Goal: Information Seeking & Learning: Learn about a topic

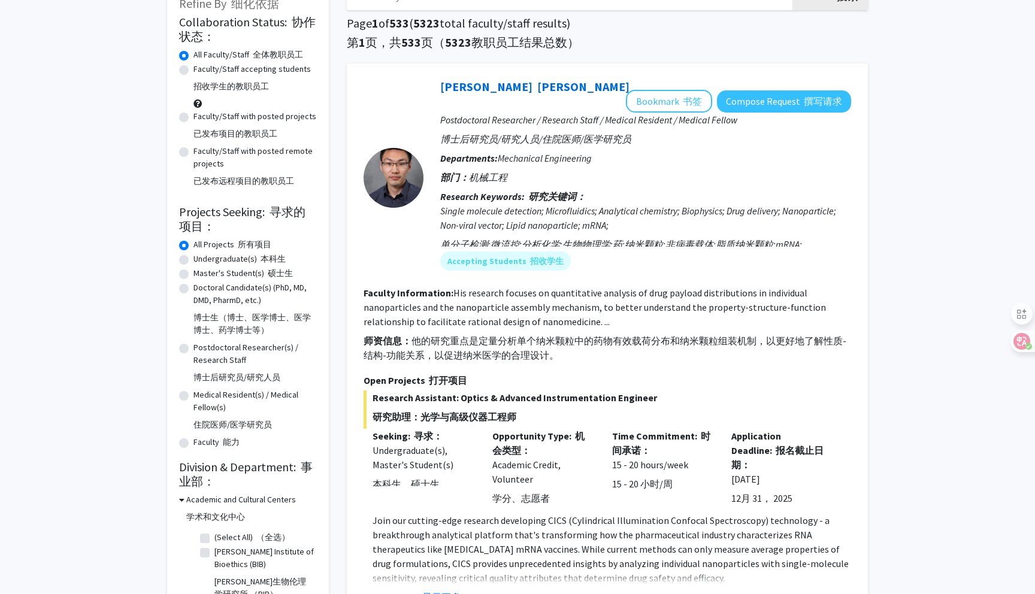
scroll to position [77, 0]
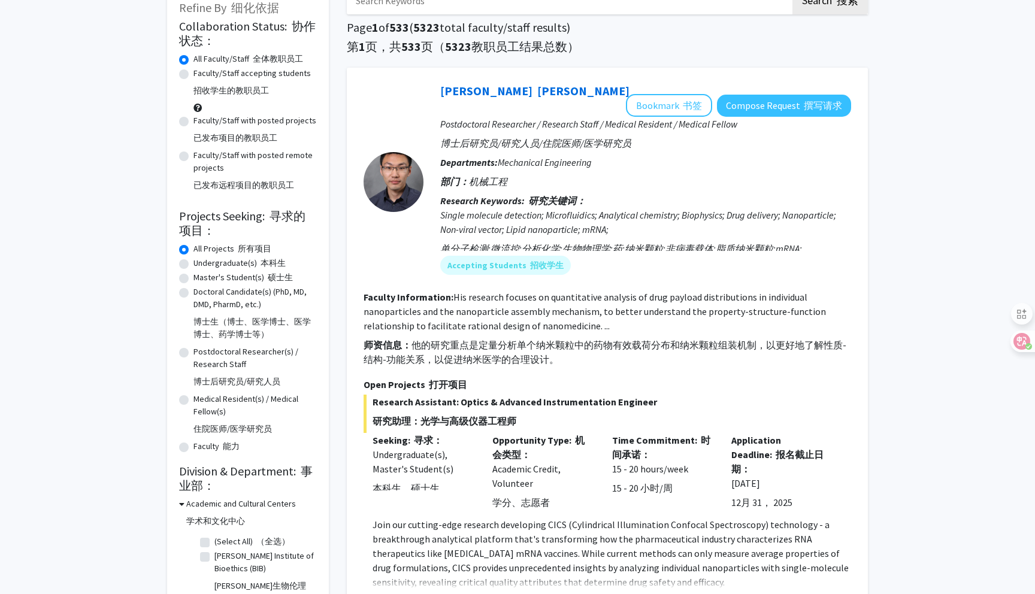
click at [244, 80] on label "Faculty/Staff accepting students 招收学生的教职员工" at bounding box center [251, 84] width 117 height 35
click at [201, 75] on input "Faculty/Staff accepting students 招收学生的教职员工" at bounding box center [197, 71] width 8 height 8
radio input "true"
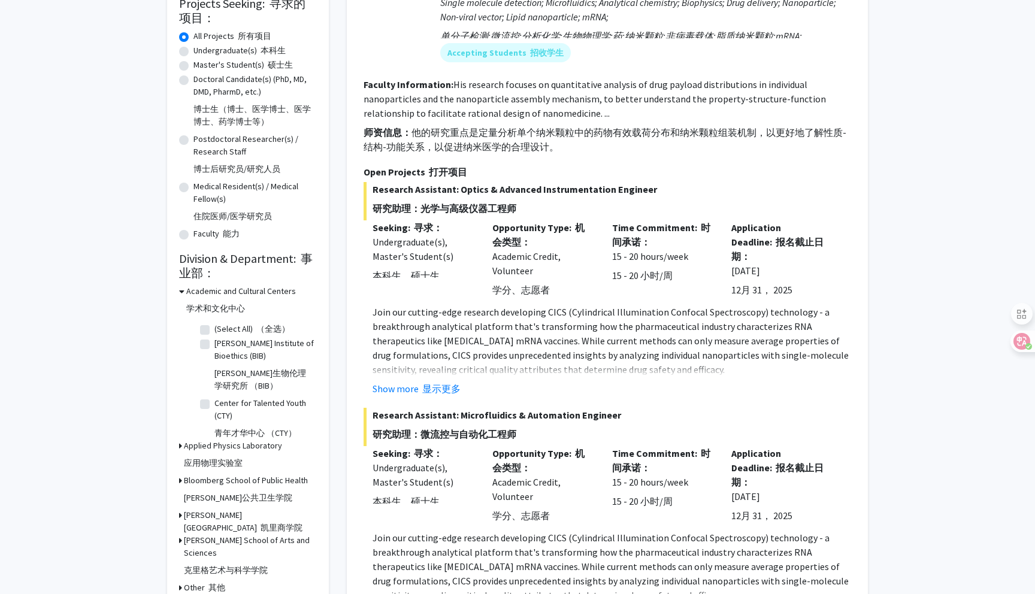
scroll to position [223, 0]
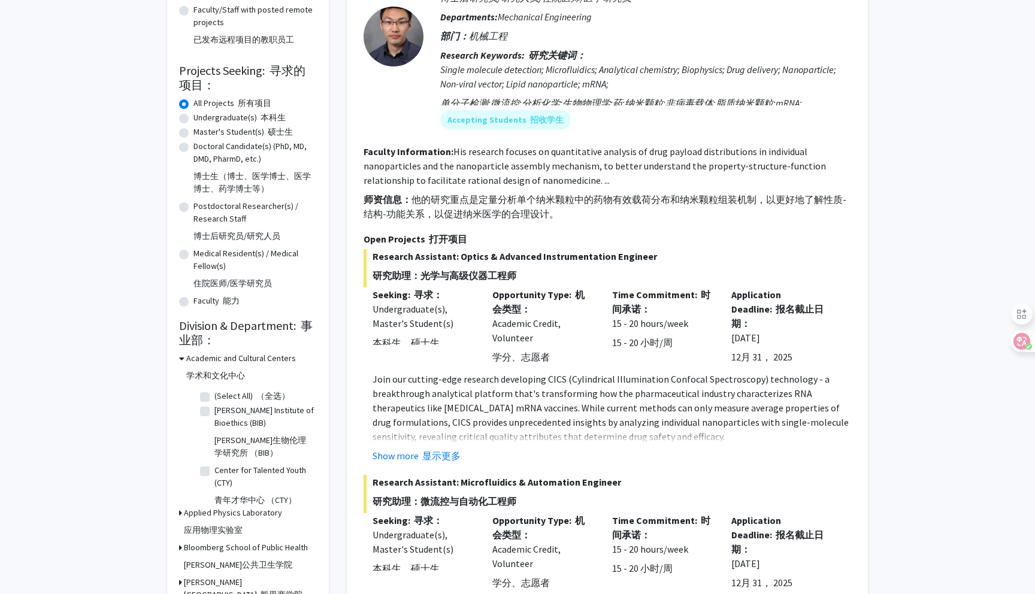
click at [263, 137] on label "Master's Student(s) 硕士生" at bounding box center [242, 132] width 99 height 13
click at [201, 134] on input "Master's Student(s) 硕士生" at bounding box center [197, 130] width 8 height 8
radio input "true"
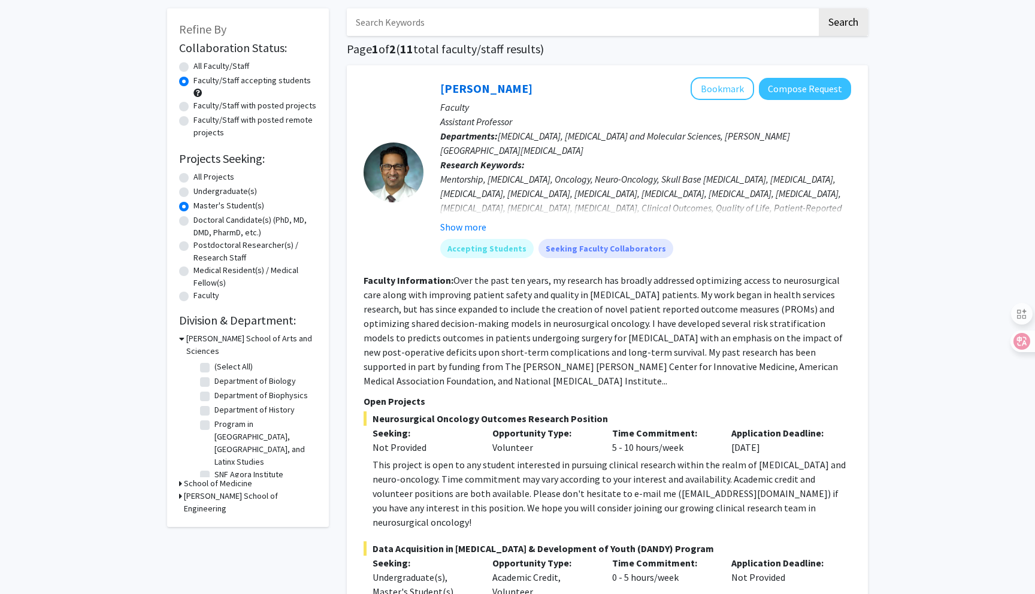
scroll to position [56, 0]
click at [193, 206] on label "Master's Student(s)" at bounding box center [228, 205] width 71 height 13
click at [193, 206] on input "Master's Student(s)" at bounding box center [197, 203] width 8 height 8
click at [185, 163] on h2 "Projects Seeking:" at bounding box center [248, 158] width 138 height 14
click at [193, 175] on label "All Projects" at bounding box center [213, 176] width 41 height 13
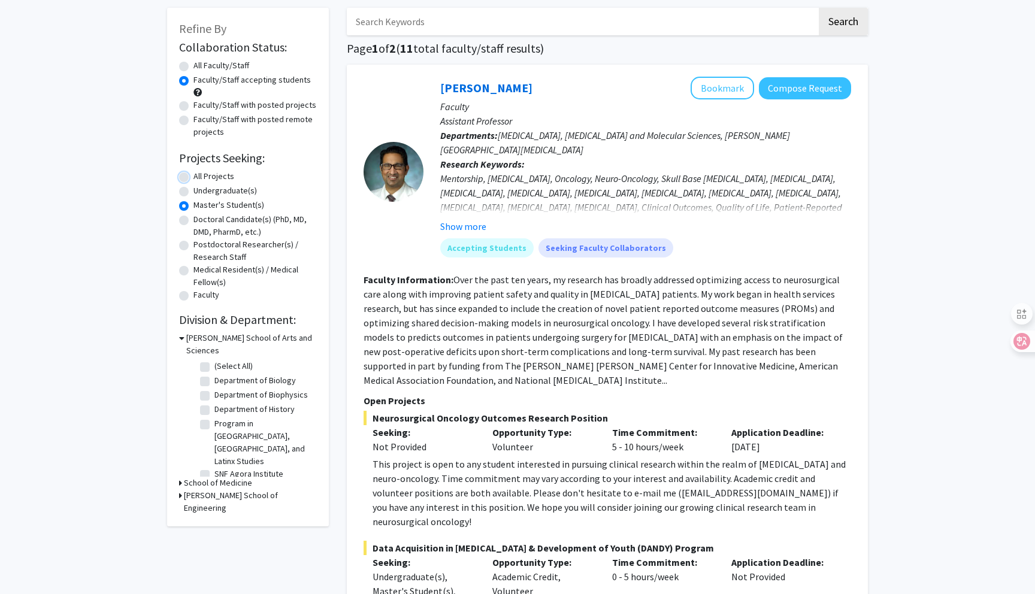
click at [193, 175] on input "All Projects" at bounding box center [197, 174] width 8 height 8
radio input "true"
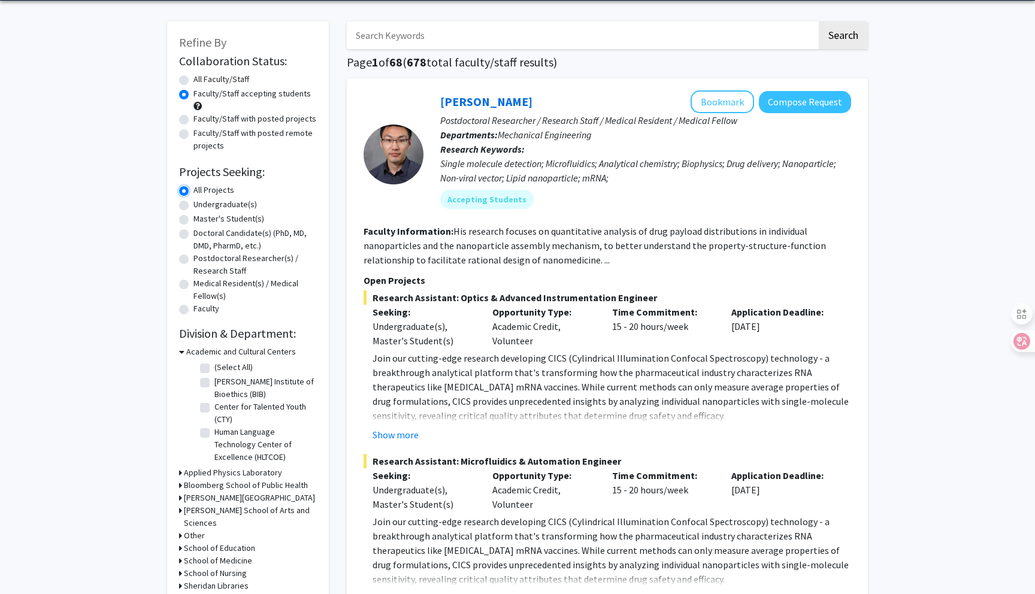
scroll to position [53, 0]
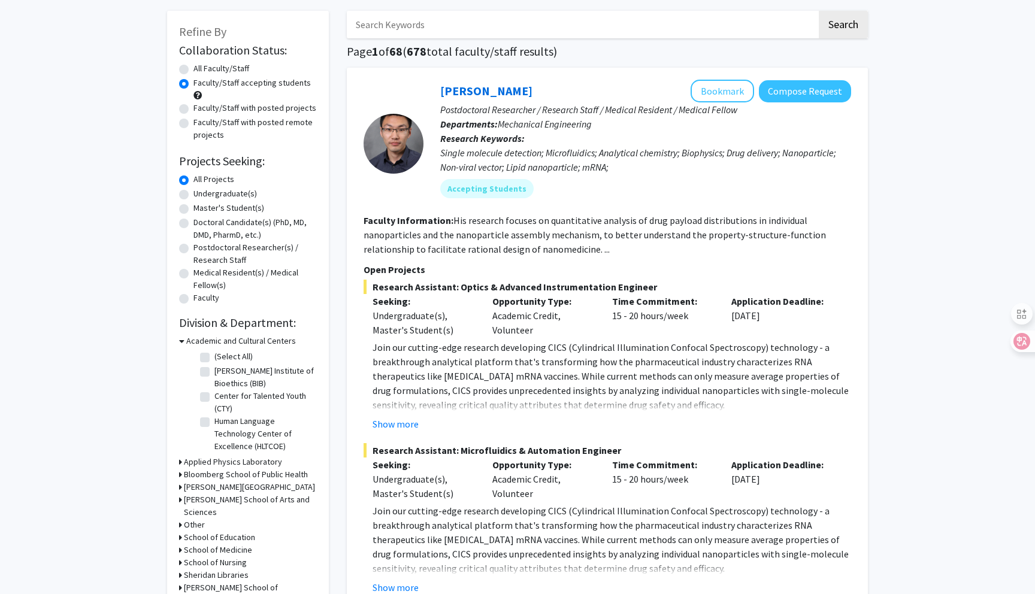
click at [217, 531] on h3 "School of Education" at bounding box center [219, 537] width 71 height 13
click at [214, 547] on label "(Select All)" at bounding box center [233, 553] width 38 height 13
click at [214, 547] on input "(Select All)" at bounding box center [218, 551] width 8 height 8
checkbox input "true"
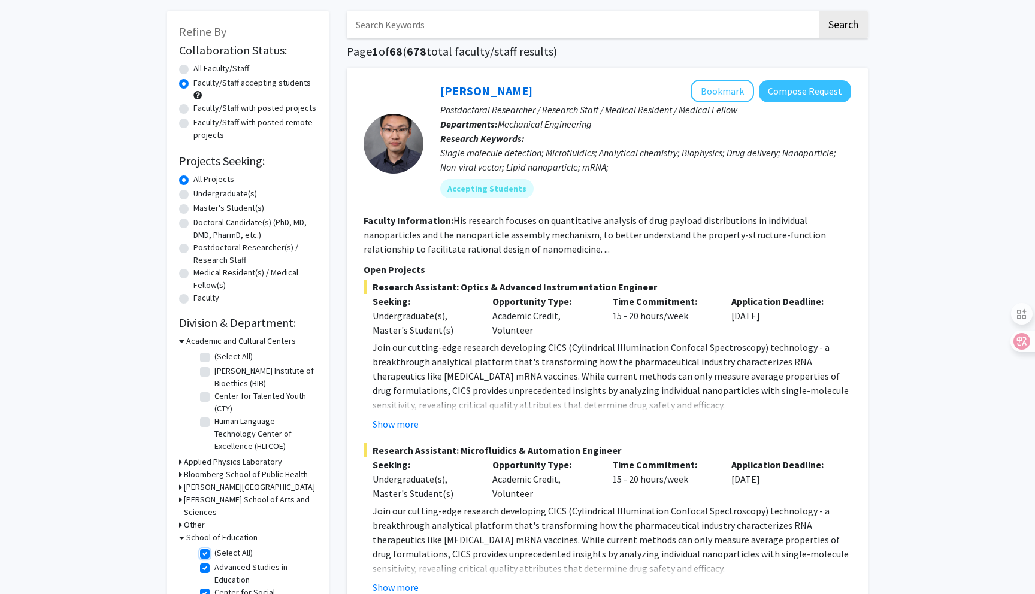
checkbox input "true"
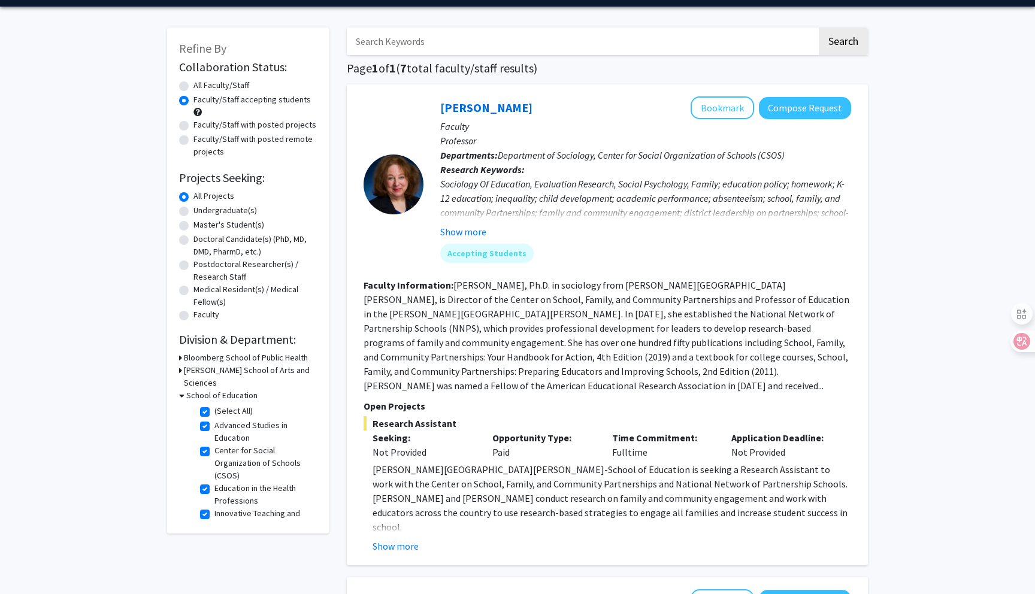
scroll to position [38, 0]
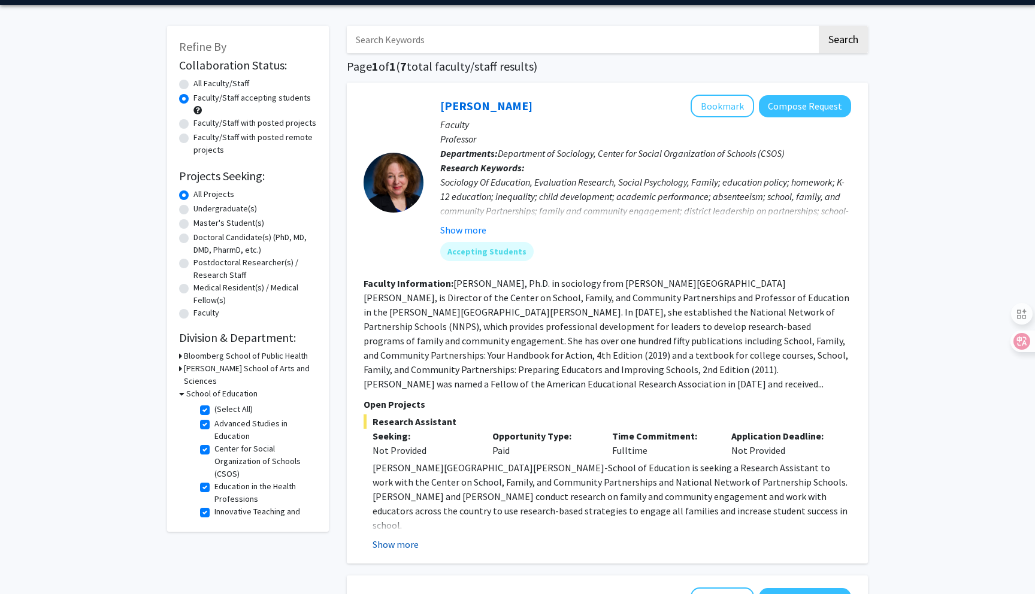
click at [412, 548] on button "Show more" at bounding box center [395, 544] width 46 height 14
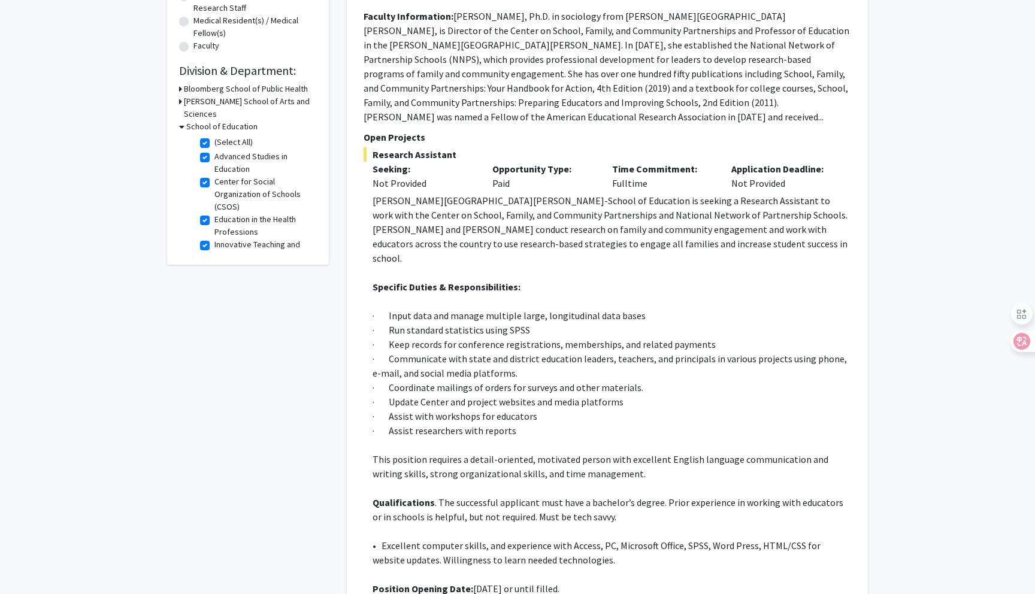
scroll to position [306, 0]
click at [572, 222] on p "[PERSON_NAME][GEOGRAPHIC_DATA][PERSON_NAME]-School of Education is seeking a Re…" at bounding box center [611, 229] width 478 height 72
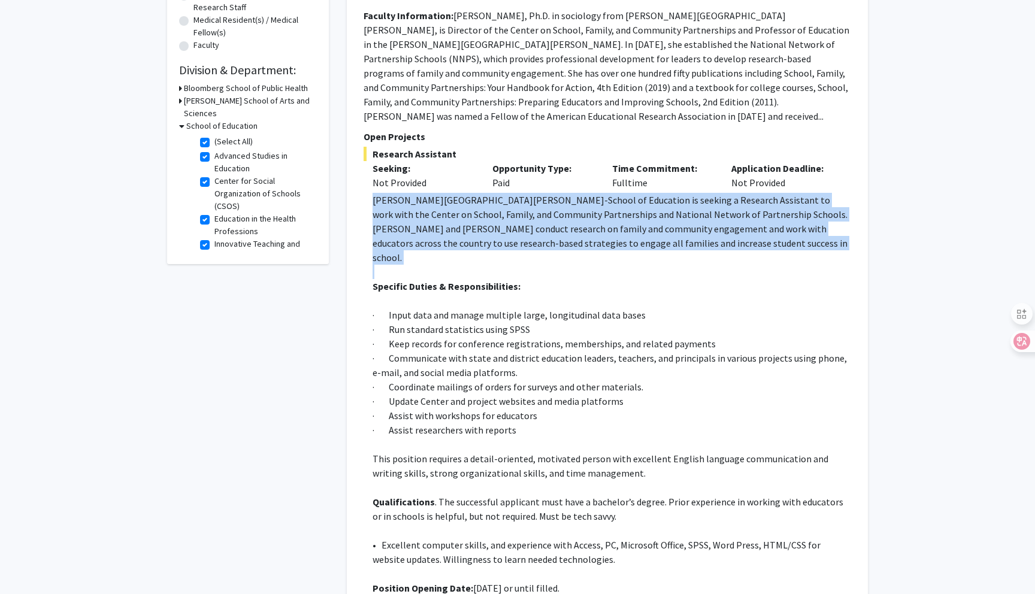
click at [572, 222] on p "[PERSON_NAME][GEOGRAPHIC_DATA][PERSON_NAME]-School of Education is seeking a Re…" at bounding box center [611, 229] width 478 height 72
copy p "[PERSON_NAME][GEOGRAPHIC_DATA][PERSON_NAME]-School of Education is seeking a Re…"
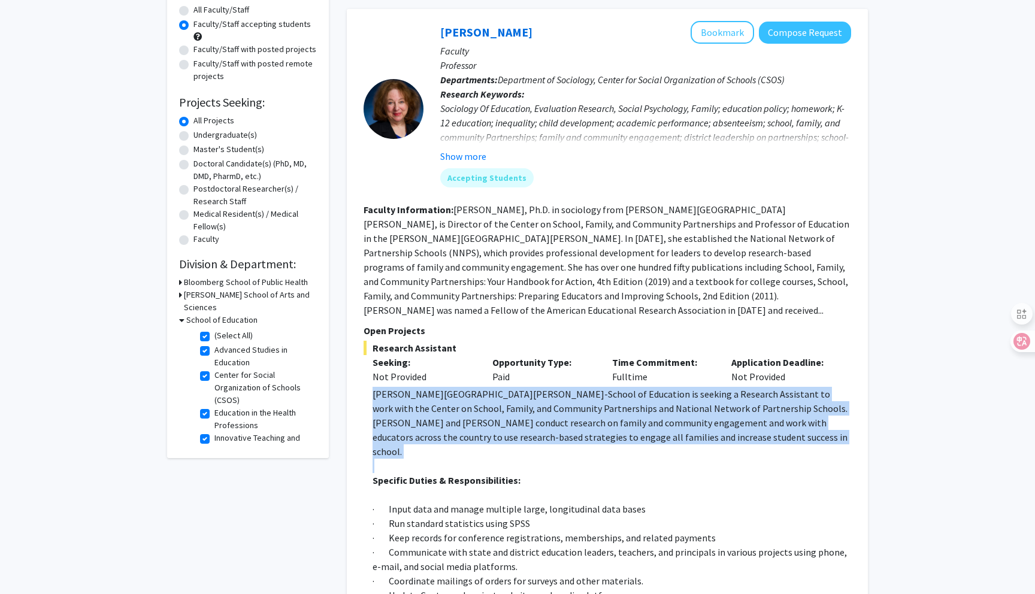
scroll to position [0, 0]
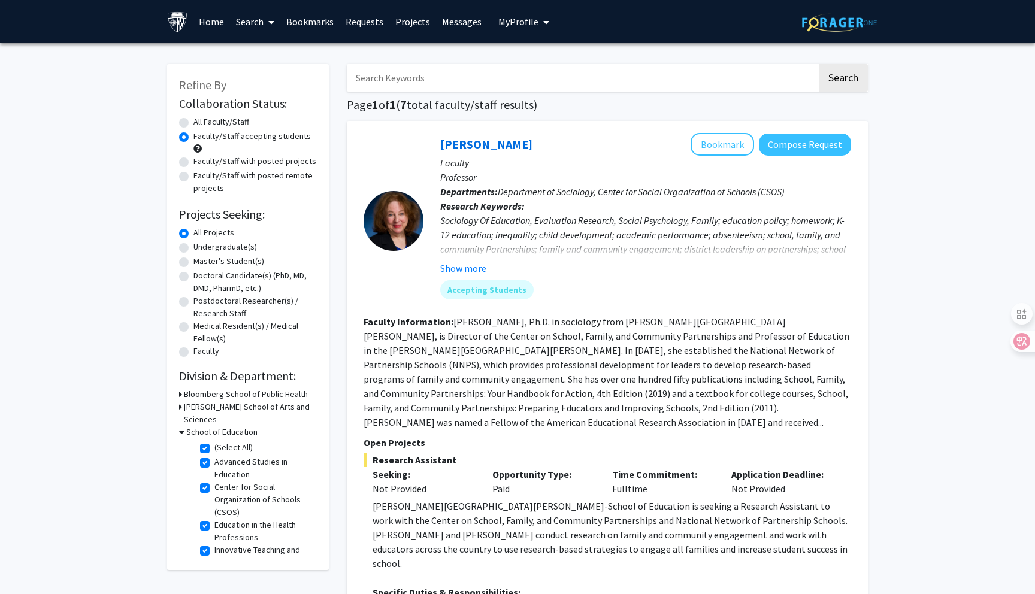
click at [384, 228] on div at bounding box center [393, 221] width 60 height 60
click at [806, 139] on button "Compose Request" at bounding box center [805, 145] width 92 height 22
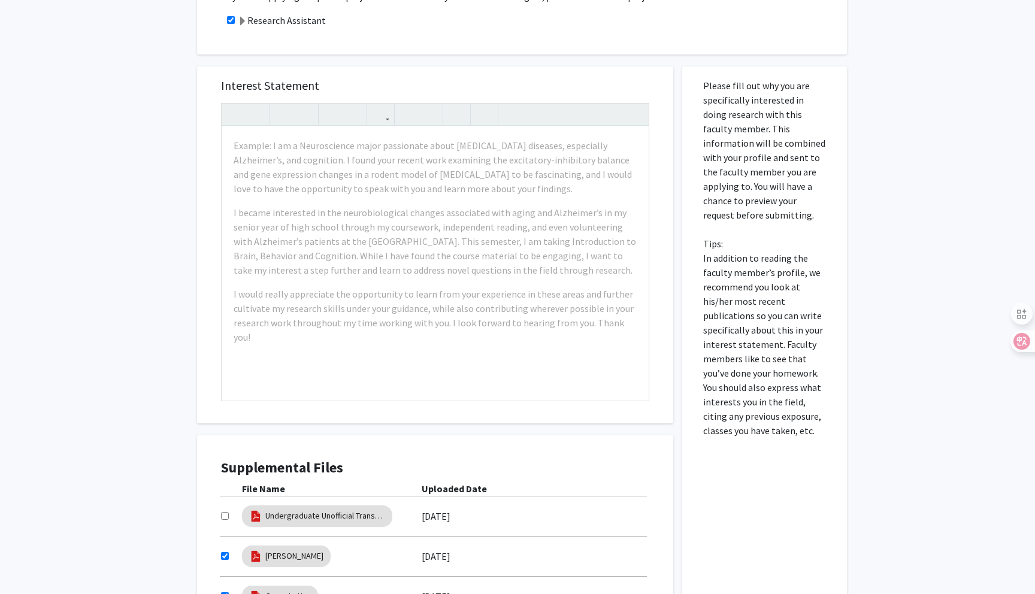
scroll to position [502, 0]
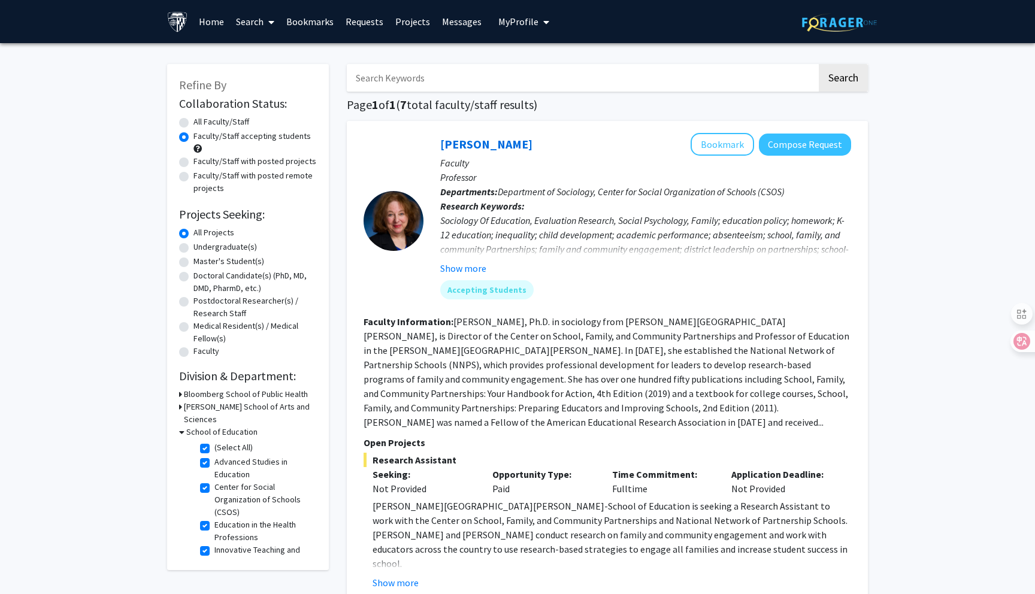
click at [457, 34] on link "Messages" at bounding box center [461, 22] width 51 height 42
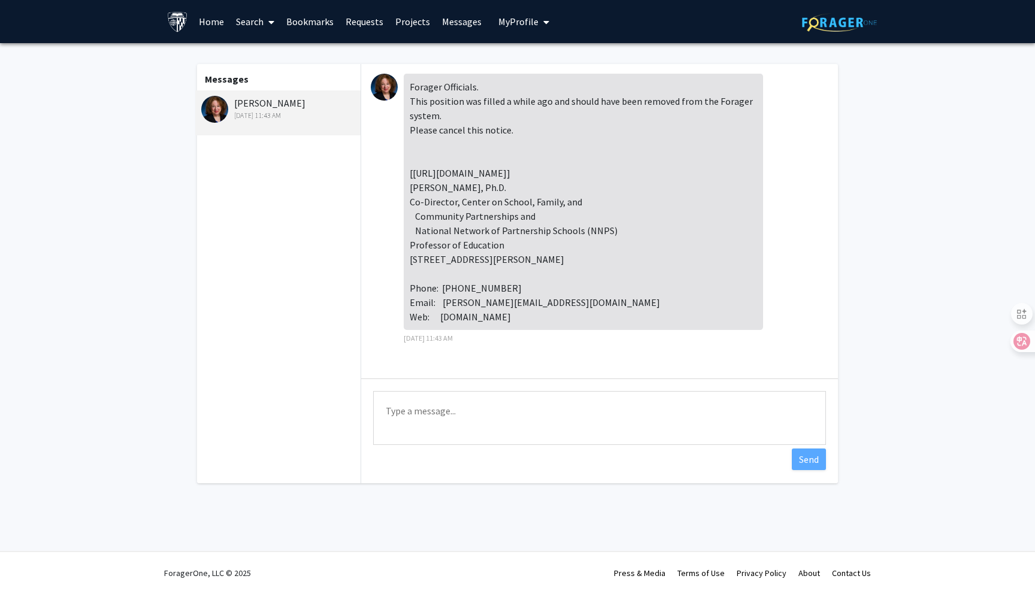
scroll to position [11, 0]
click at [168, 26] on img at bounding box center [177, 21] width 21 height 21
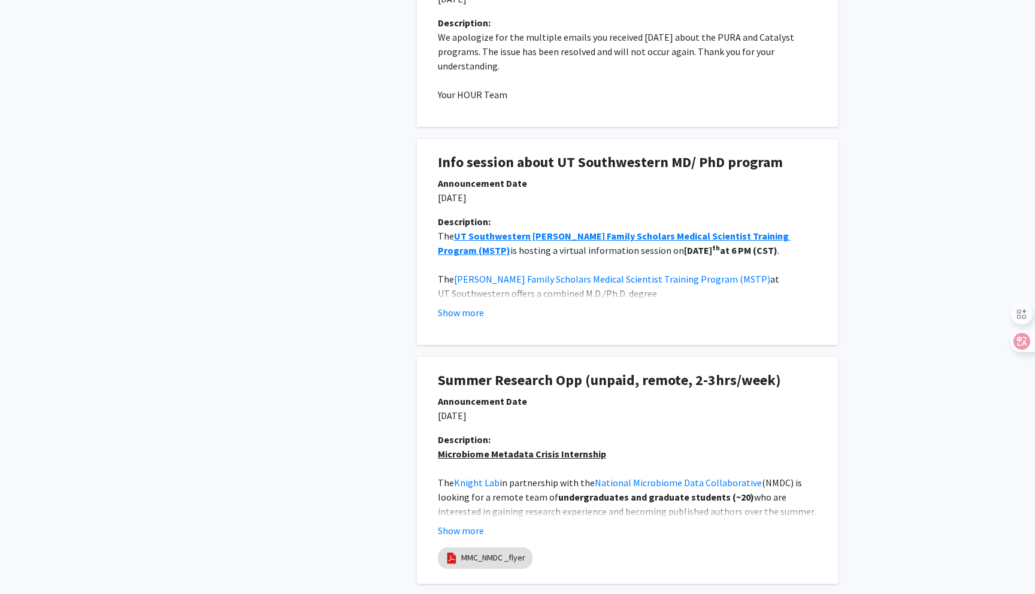
scroll to position [927, 0]
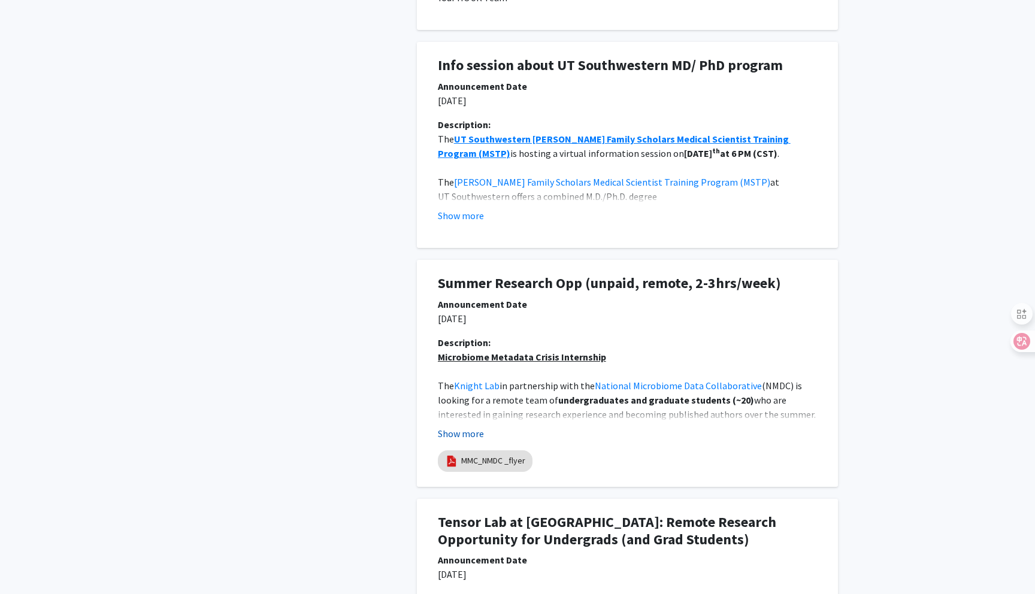
click at [468, 438] on button "Show more" at bounding box center [461, 433] width 46 height 14
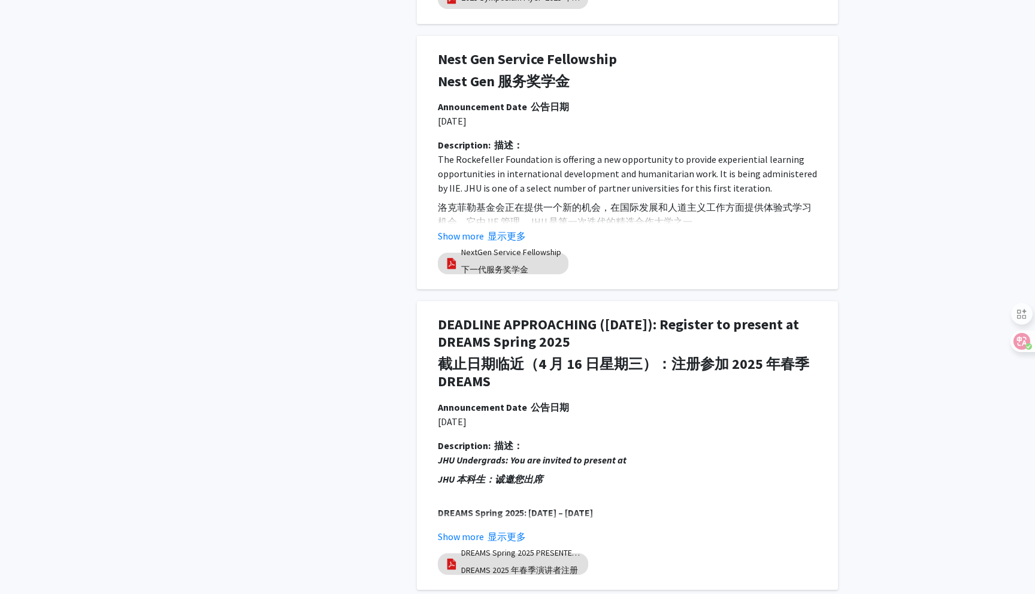
scroll to position [3286, 0]
